Goal: Task Accomplishment & Management: Complete application form

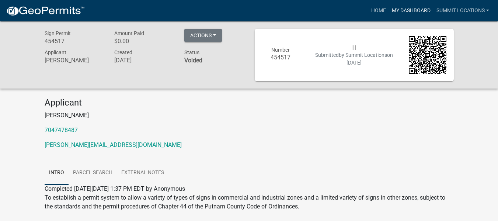
click at [412, 7] on link "My Dashboard" at bounding box center [411, 11] width 45 height 14
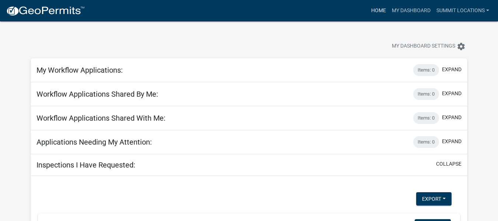
click at [374, 10] on link "Home" at bounding box center [378, 11] width 21 height 14
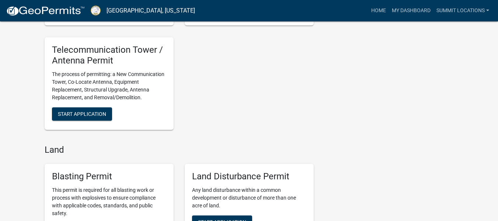
scroll to position [811, 0]
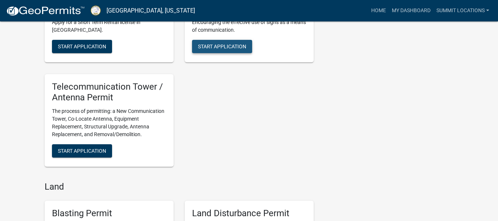
click at [222, 51] on button "Start Application" at bounding box center [222, 46] width 60 height 13
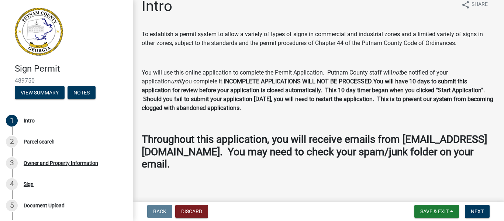
scroll to position [18, 0]
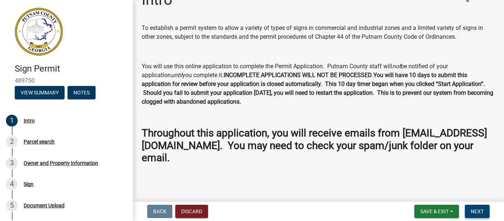
click at [479, 212] on span "Next" at bounding box center [477, 211] width 13 height 6
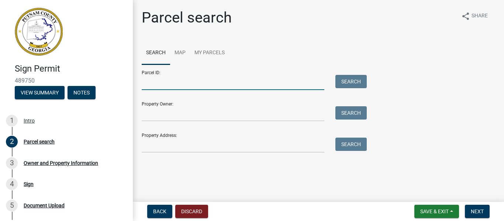
click at [163, 82] on input "Parcel ID:" at bounding box center [233, 82] width 183 height 15
paste input ": 086 010"
click at [143, 81] on input ": 086 010" at bounding box center [233, 82] width 183 height 15
type input "086 010"
click at [341, 86] on button "Search" at bounding box center [350, 81] width 31 height 13
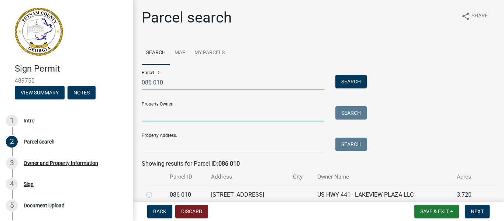
click at [169, 111] on input "Property Owner:" at bounding box center [233, 113] width 183 height 15
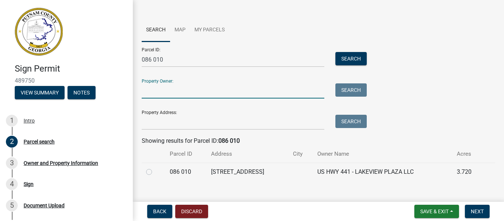
scroll to position [34, 0]
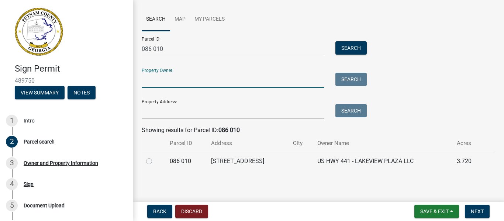
click at [155, 157] on label at bounding box center [155, 157] width 0 height 0
click at [155, 161] on 010 "radio" at bounding box center [157, 159] width 5 height 5
radio 010 "true"
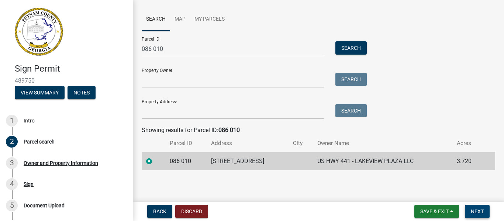
click at [481, 213] on span "Next" at bounding box center [477, 211] width 13 height 6
click at [483, 210] on span "Next" at bounding box center [477, 211] width 13 height 6
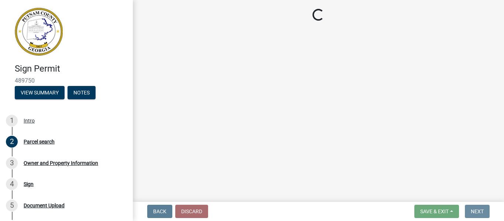
scroll to position [0, 0]
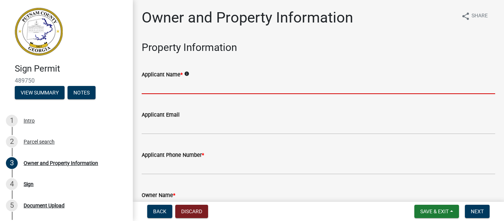
click at [165, 85] on input "Applicant Name *" at bounding box center [318, 86] width 353 height 15
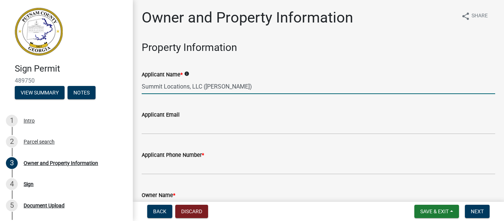
click at [256, 87] on input "Summit Locations, LLC (Taylor Baumgardne)" at bounding box center [318, 86] width 353 height 15
type input "Summit Locations, LLC (Taylor Baumgardner)"
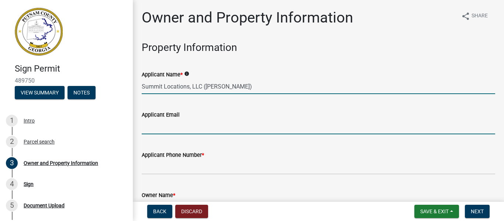
click at [216, 122] on input "Applicant Email" at bounding box center [318, 126] width 353 height 15
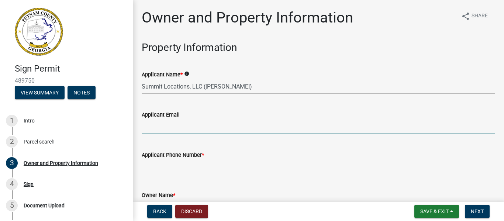
type input "[PERSON_NAME][EMAIL_ADDRESS][DOMAIN_NAME]"
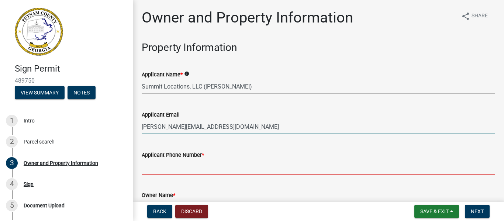
type input "7047478487"
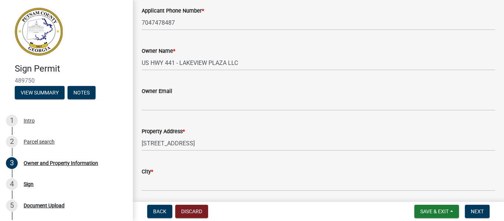
scroll to position [148, 0]
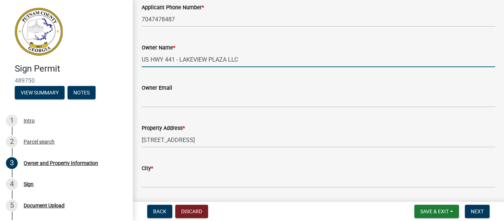
click at [176, 57] on input "US HWY 441 - LAKEVIEW PLAZA LLC" at bounding box center [318, 59] width 353 height 15
click at [180, 63] on input "US HWY 441 - LAKEVIEW PLAZA LLC" at bounding box center [318, 59] width 353 height 15
click at [182, 62] on input "US HWY 441 - LAKEVIEW PLAZA LLC" at bounding box center [318, 59] width 353 height 15
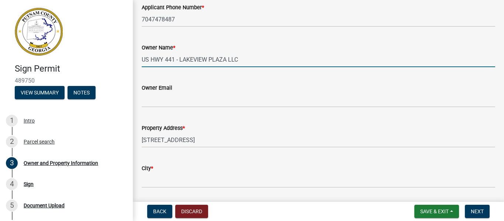
click at [182, 62] on input "US HWY 441 - LAKEVIEW PLAZA LLC" at bounding box center [318, 59] width 353 height 15
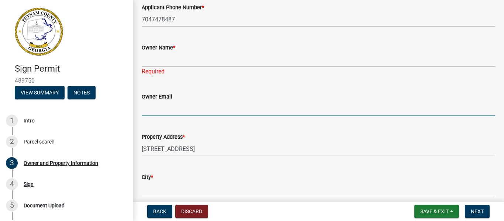
click at [169, 100] on form "Owner Email" at bounding box center [318, 104] width 353 height 24
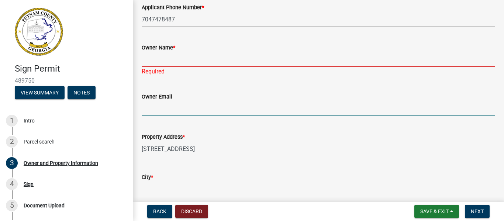
click at [166, 66] on input "Owner Name *" at bounding box center [318, 59] width 353 height 15
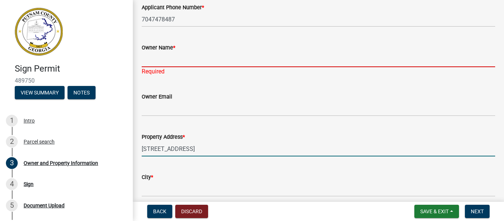
click at [190, 152] on input "1001 MILLEDGEVILLE RD" at bounding box center [318, 148] width 353 height 15
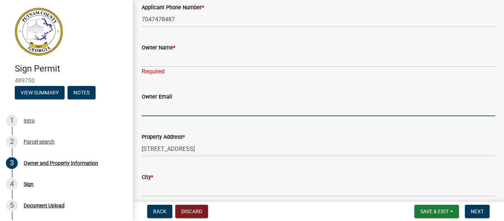
click at [175, 109] on input "Owner Email" at bounding box center [318, 108] width 353 height 15
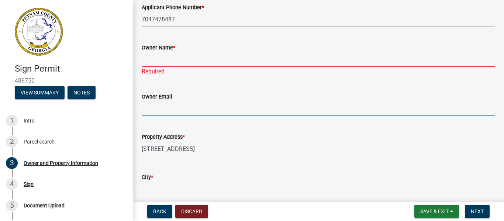
click at [163, 60] on input "Owner Name *" at bounding box center [318, 59] width 353 height 15
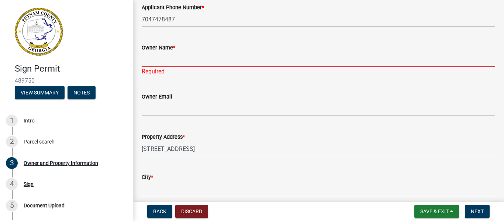
paste input "LAKEVIEW PLAZA LLC"
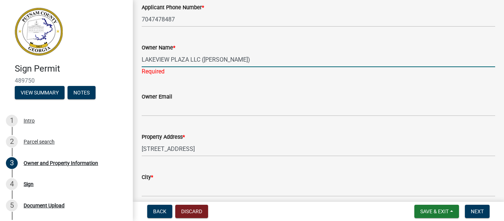
type input "LAKEVIEW PLAZA LLC (Joe)"
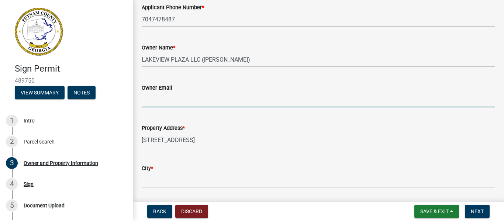
click at [163, 100] on input "Owner Email" at bounding box center [318, 99] width 353 height 15
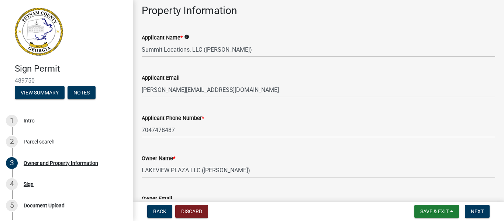
scroll to position [0, 0]
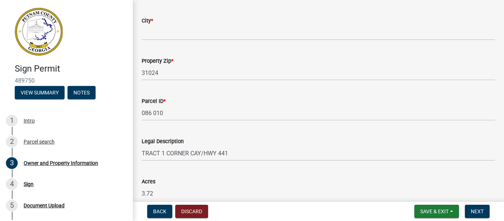
type input "n/a"
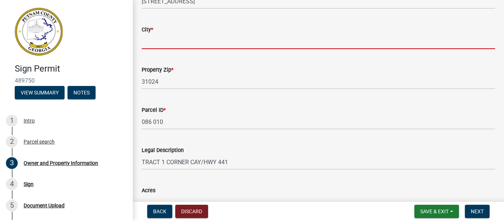
drag, startPoint x: 162, startPoint y: 35, endPoint x: 145, endPoint y: 17, distance: 24.3
click at [162, 35] on input "City *" at bounding box center [318, 41] width 353 height 15
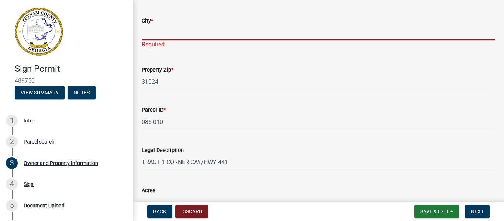
paste input "1 EATONTON"
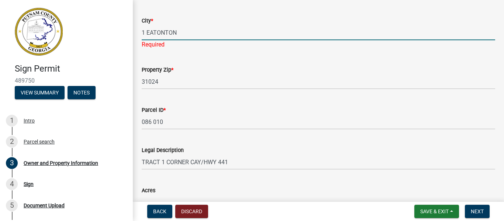
click at [146, 31] on input "1 EATONTON" at bounding box center [318, 32] width 353 height 15
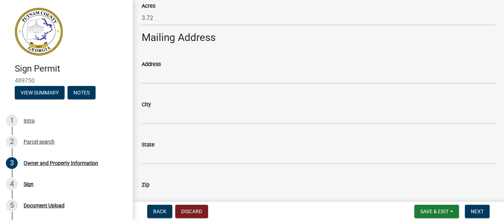
type input "EATONTON"
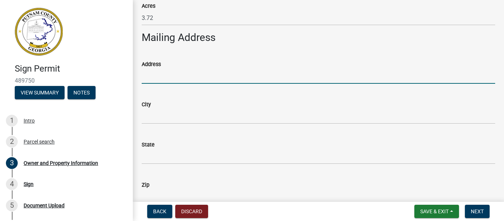
click at [164, 79] on input "Address" at bounding box center [318, 76] width 353 height 15
paste input "742 GRAY RD"
type input "742 GRAY RD"
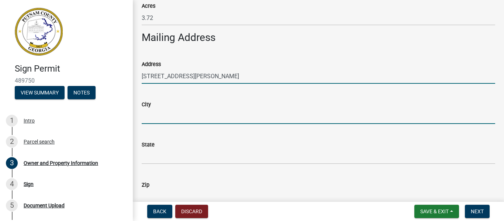
drag, startPoint x: 154, startPoint y: 115, endPoint x: 132, endPoint y: 70, distance: 50.1
click at [154, 115] on input "City" at bounding box center [318, 116] width 353 height 15
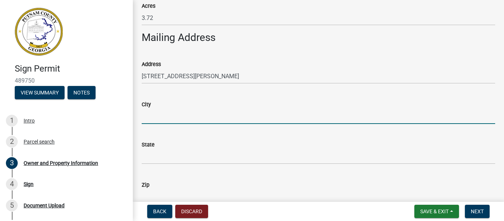
paste input "EATONTON"
type input "EATONTON"
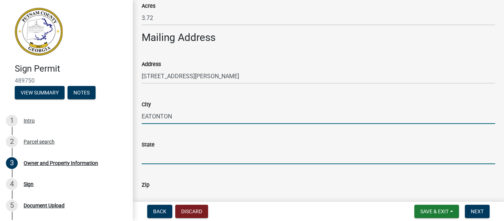
click at [149, 160] on input "State" at bounding box center [318, 156] width 353 height 15
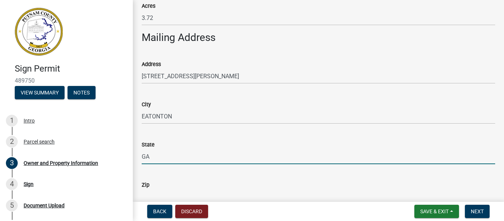
type input "GA"
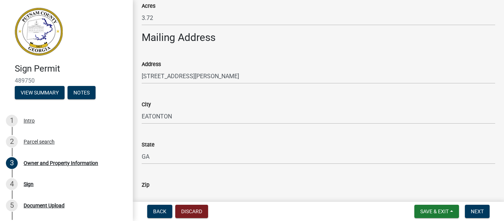
click at [149, 192] on input "Zip" at bounding box center [318, 196] width 353 height 15
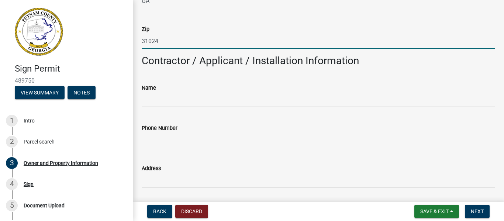
scroll to position [628, 0]
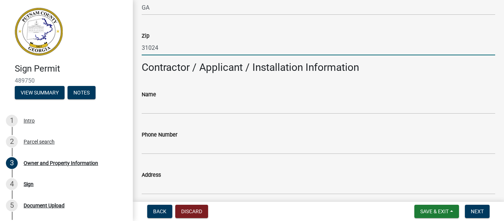
type input "31024"
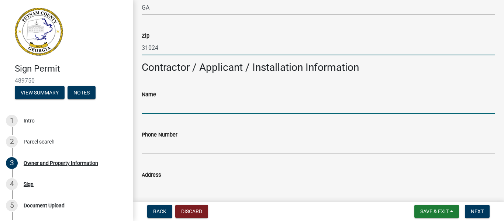
click at [159, 113] on input "Name" at bounding box center [318, 106] width 353 height 15
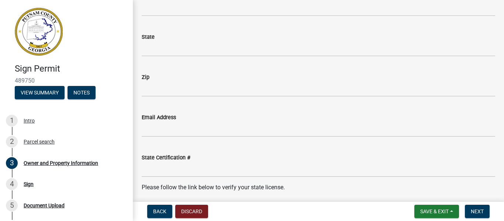
scroll to position [887, 0]
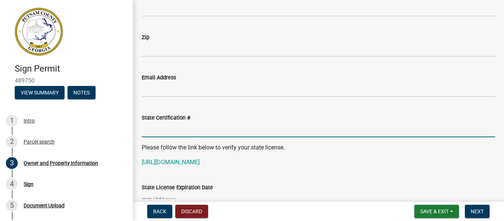
click at [166, 132] on input "State Certification #" at bounding box center [318, 129] width 353 height 15
type input "GB000241"
click at [157, 132] on input "GB000241" at bounding box center [318, 129] width 353 height 15
click at [221, 136] on input "GB000241" at bounding box center [318, 129] width 353 height 15
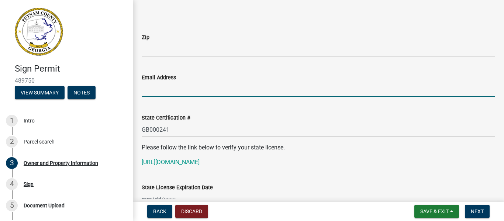
click at [194, 86] on input "Email Address" at bounding box center [318, 89] width 353 height 15
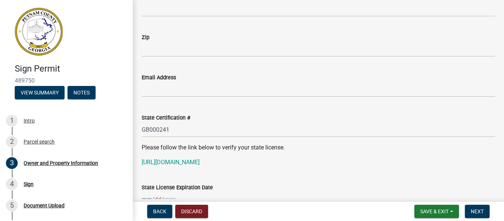
click at [339, 173] on div "State License Expiration Date" at bounding box center [318, 190] width 353 height 34
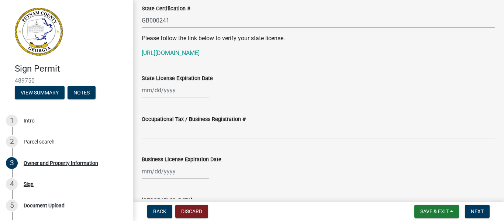
scroll to position [997, 0]
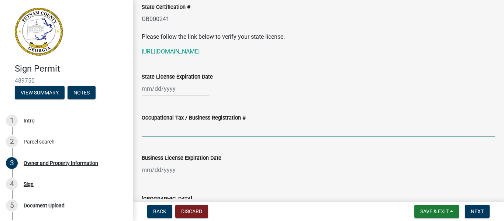
click at [181, 131] on input "Occupational Tax / Business Registration #" at bounding box center [318, 129] width 353 height 15
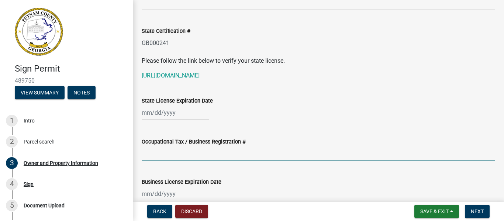
scroll to position [960, 0]
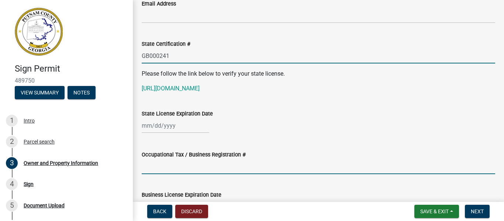
click at [155, 53] on input "GB000241" at bounding box center [318, 55] width 353 height 15
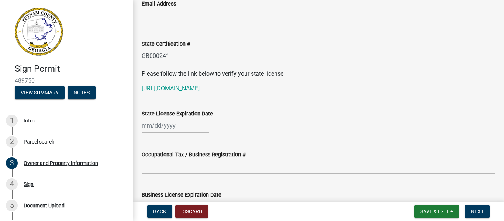
click at [155, 53] on input "GB000241" at bounding box center [318, 55] width 353 height 15
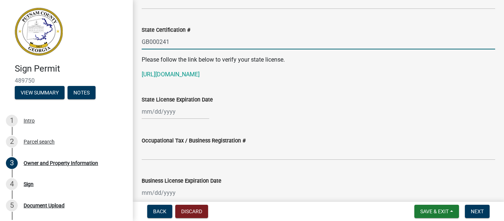
scroll to position [997, 0]
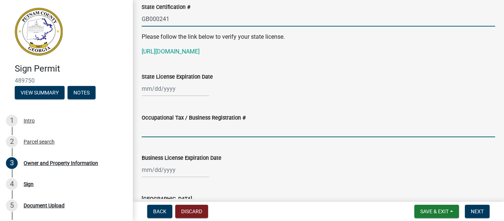
click at [150, 135] on input "Occupational Tax / Business Registration #" at bounding box center [318, 129] width 353 height 15
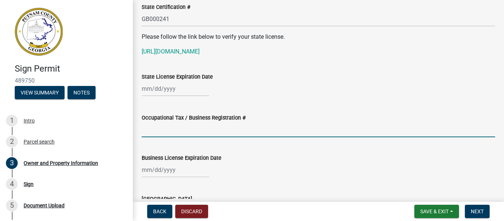
paste input "GB000241"
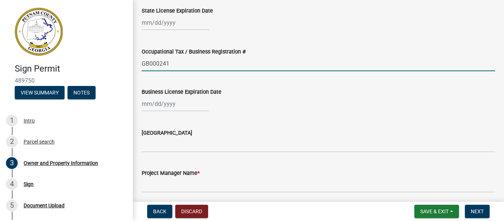
scroll to position [1071, 0]
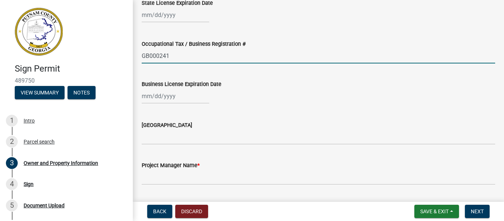
type input "GB000241"
click at [159, 100] on div at bounding box center [175, 96] width 67 height 15
select select "10"
select select "2025"
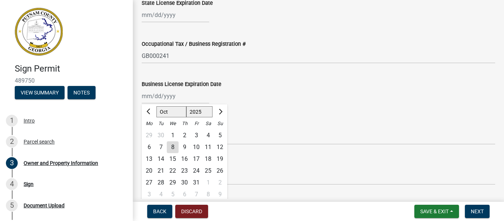
click at [259, 101] on div "Jan Feb Mar Apr May Jun Jul Aug Sep Oct Nov Dec 1525 1526 1527 1528 1529 1530 1…" at bounding box center [318, 96] width 353 height 15
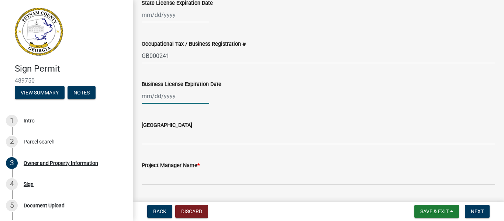
click at [159, 100] on div at bounding box center [175, 96] width 67 height 15
select select "10"
select select "2025"
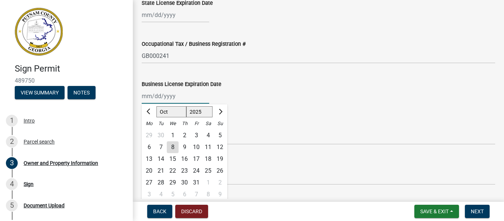
drag, startPoint x: 166, startPoint y: 97, endPoint x: 162, endPoint y: 97, distance: 4.4
click at [165, 97] on input "Business License Expiration Date" at bounding box center [175, 96] width 67 height 15
type input "03/31/2026"
click at [256, 86] on div "Business License Expiration Date" at bounding box center [318, 84] width 353 height 9
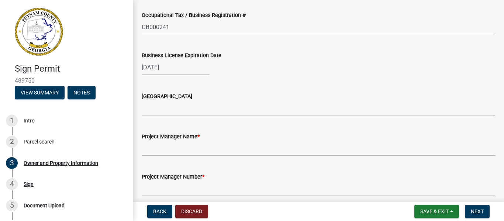
scroll to position [1108, 0]
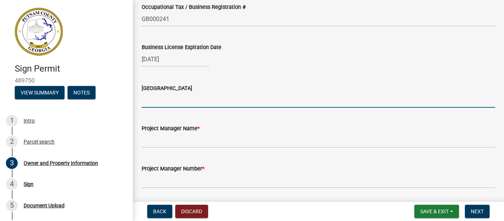
click at [146, 101] on input "Issuing County" at bounding box center [318, 100] width 353 height 15
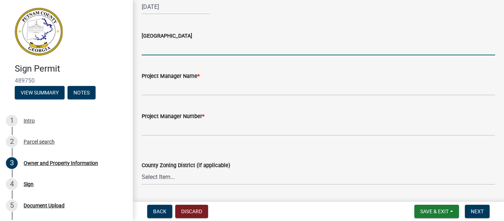
scroll to position [1182, 0]
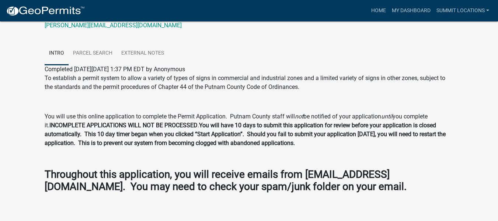
scroll to position [128, 0]
